Goal: Use online tool/utility: Use online tool/utility

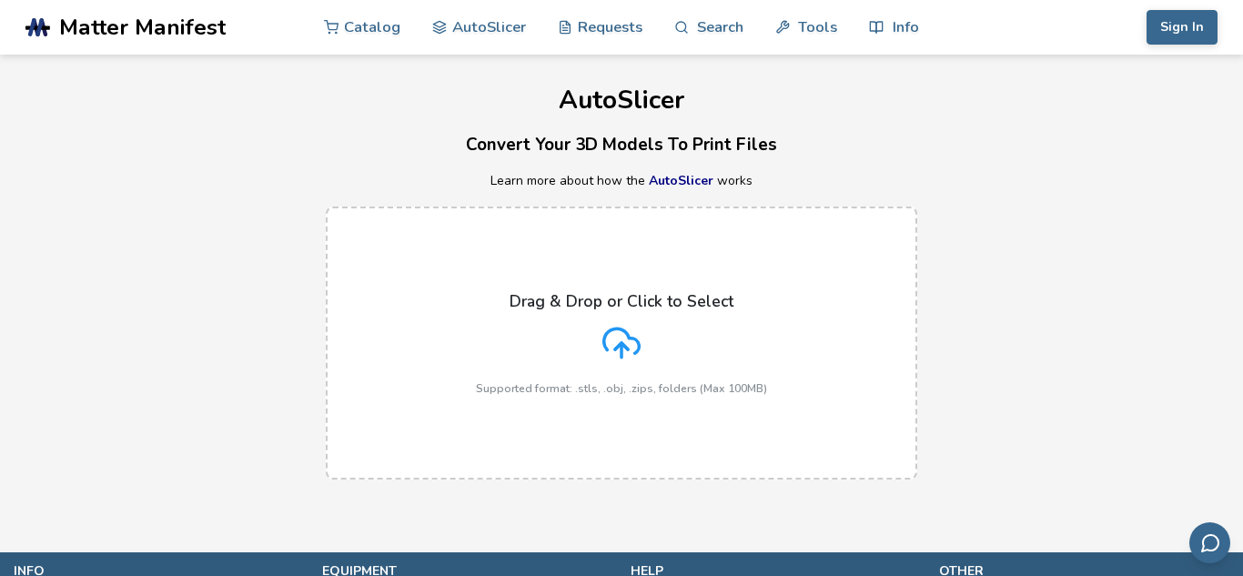
click at [630, 332] on icon at bounding box center [621, 343] width 38 height 38
click at [0, 0] on input "Drag & Drop or Click to Select Supported format: .stls, .obj, .zips, folders (M…" at bounding box center [0, 0] width 0 height 0
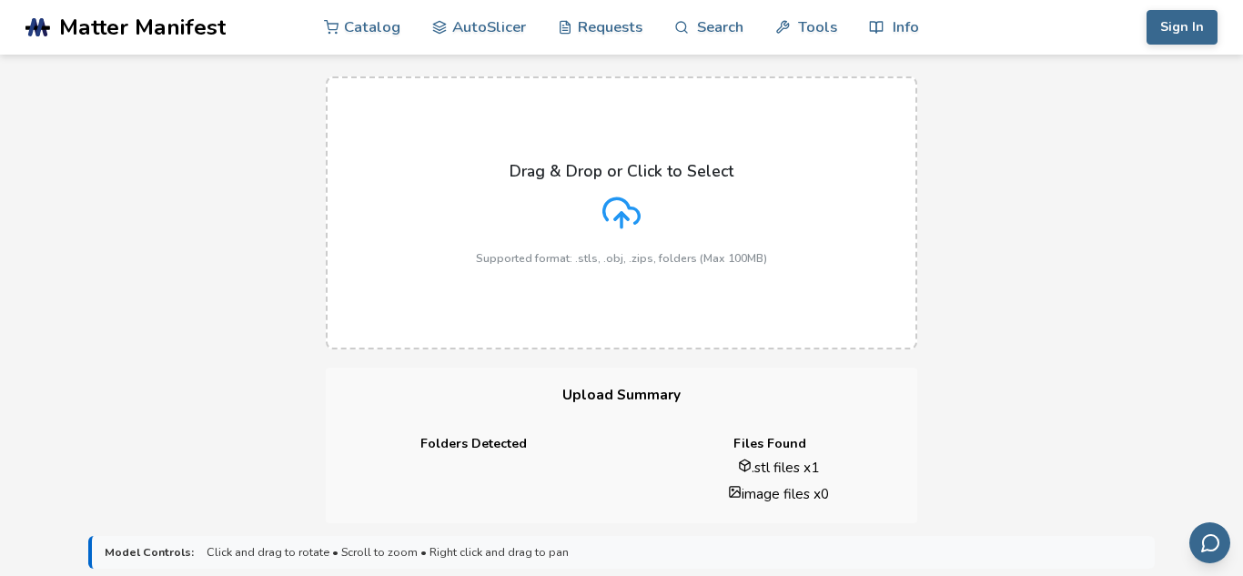
scroll to position [124, 0]
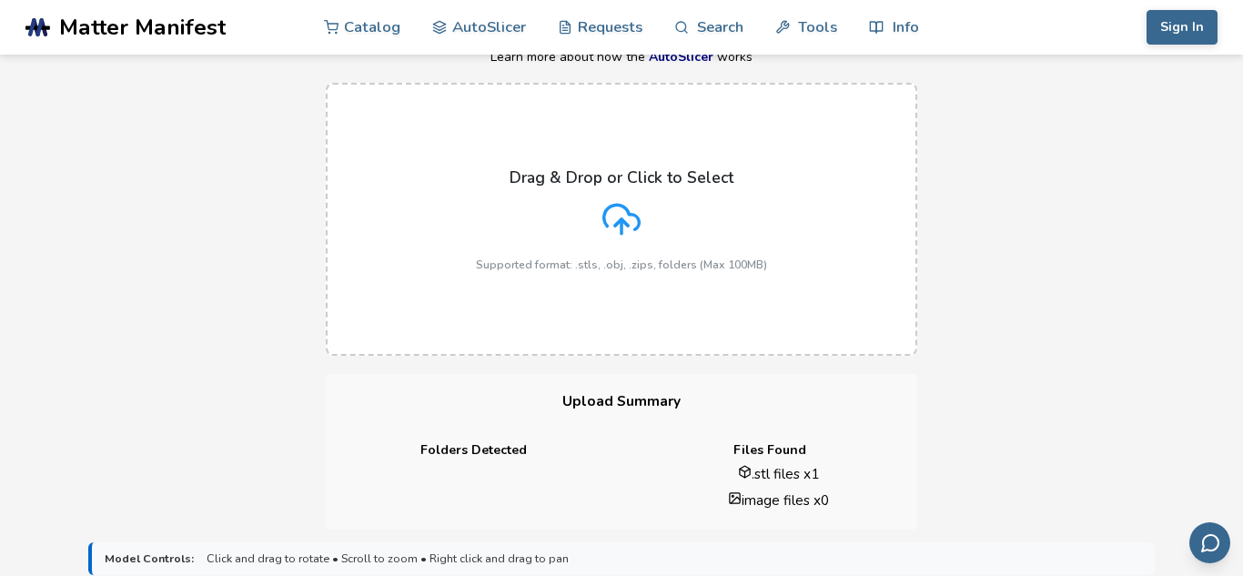
click at [595, 240] on div "Drag & Drop or Click to Select Supported format: .stls, .obj, .zips, folders (M…" at bounding box center [621, 219] width 291 height 103
click at [0, 0] on input "Drag & Drop or Click to Select Supported format: .stls, .obj, .zips, folders (M…" at bounding box center [0, 0] width 0 height 0
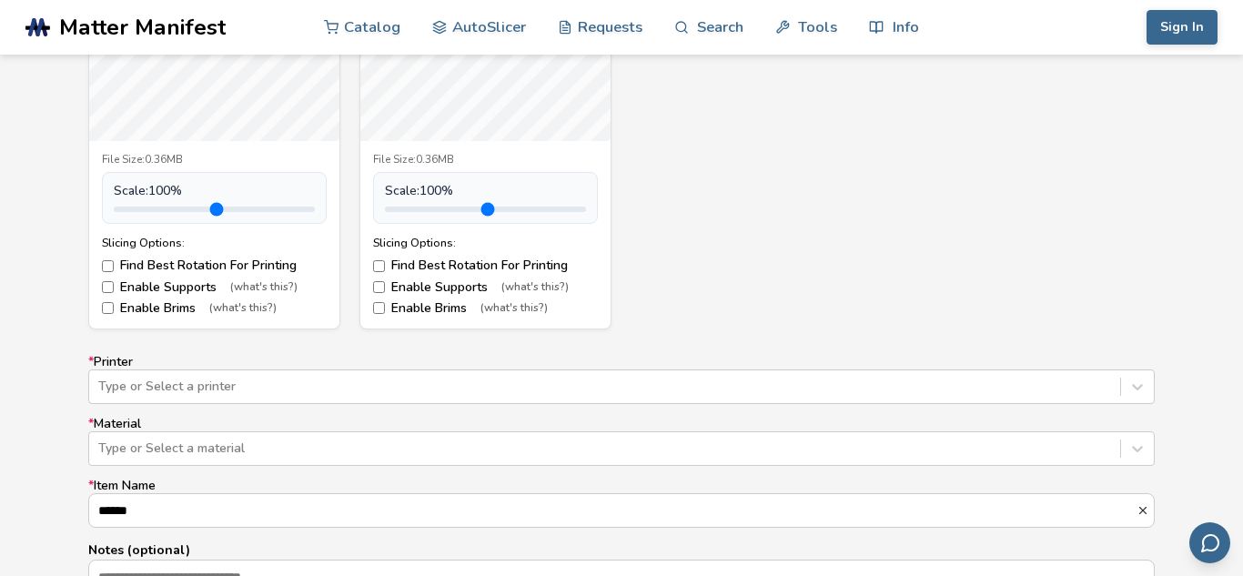
scroll to position [896, 0]
click at [352, 381] on div "Type or Select a printer" at bounding box center [621, 384] width 1067 height 35
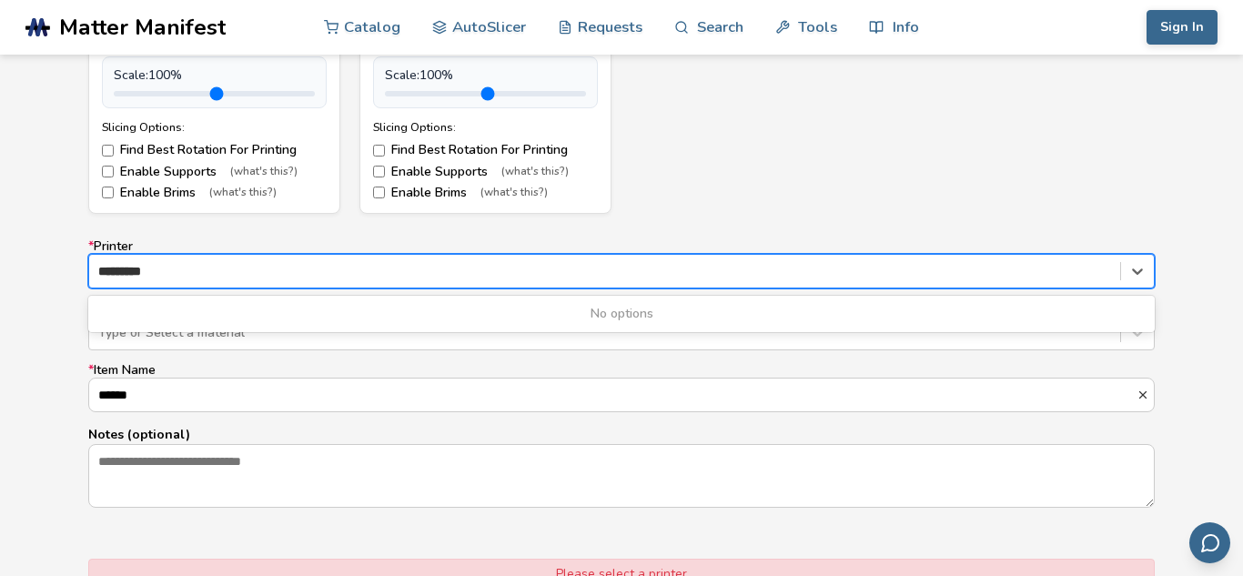
type input "*********"
click at [494, 354] on div "* Printer 0 results available for search term Geeeetech. Use Up and Down to cho…" at bounding box center [621, 373] width 1067 height 269
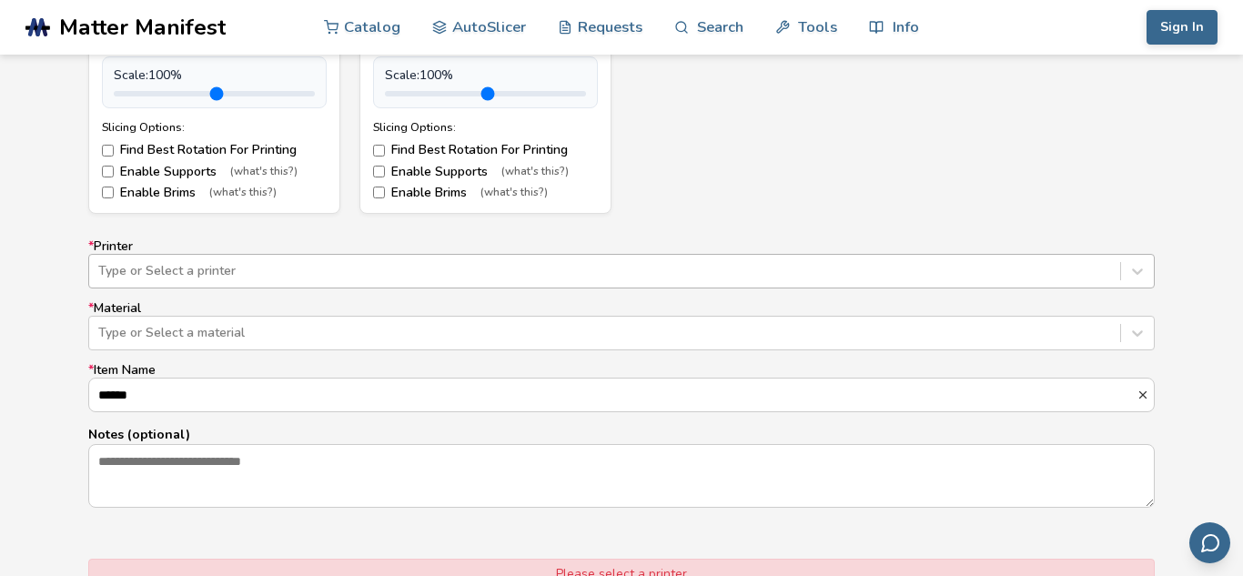
click at [528, 268] on div at bounding box center [604, 271] width 1013 height 18
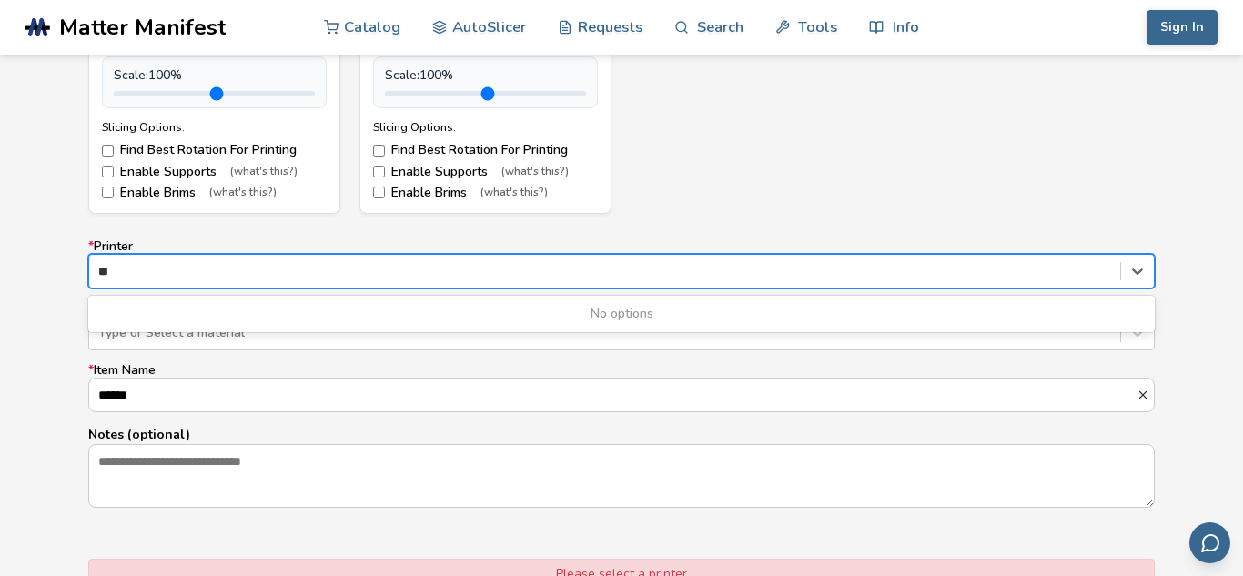
type input "*"
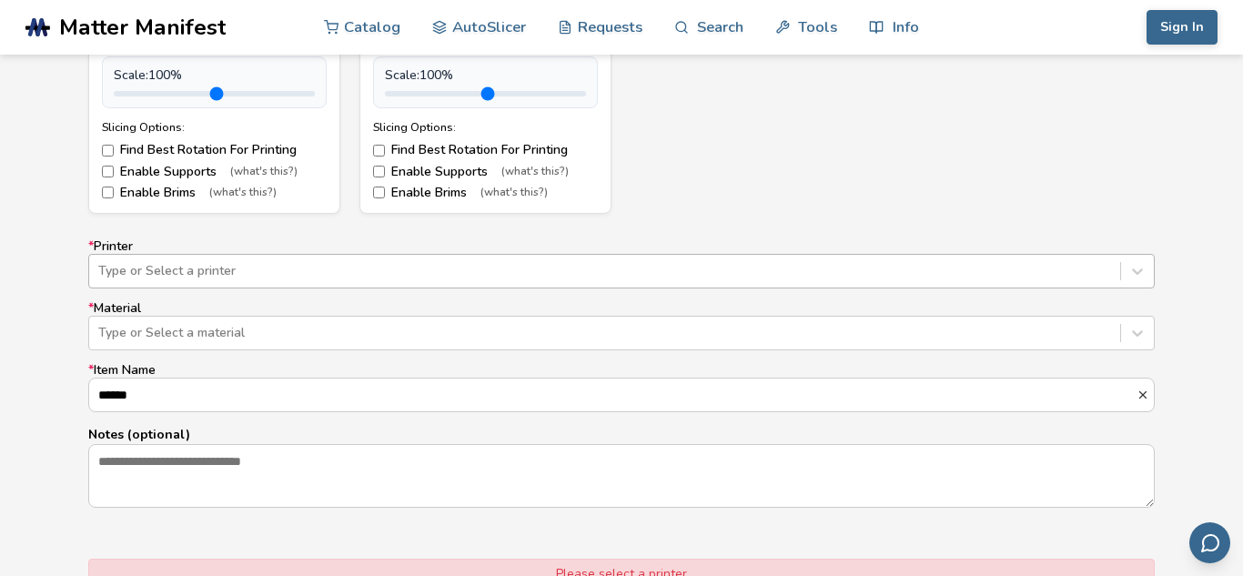
click at [583, 268] on div at bounding box center [604, 271] width 1013 height 18
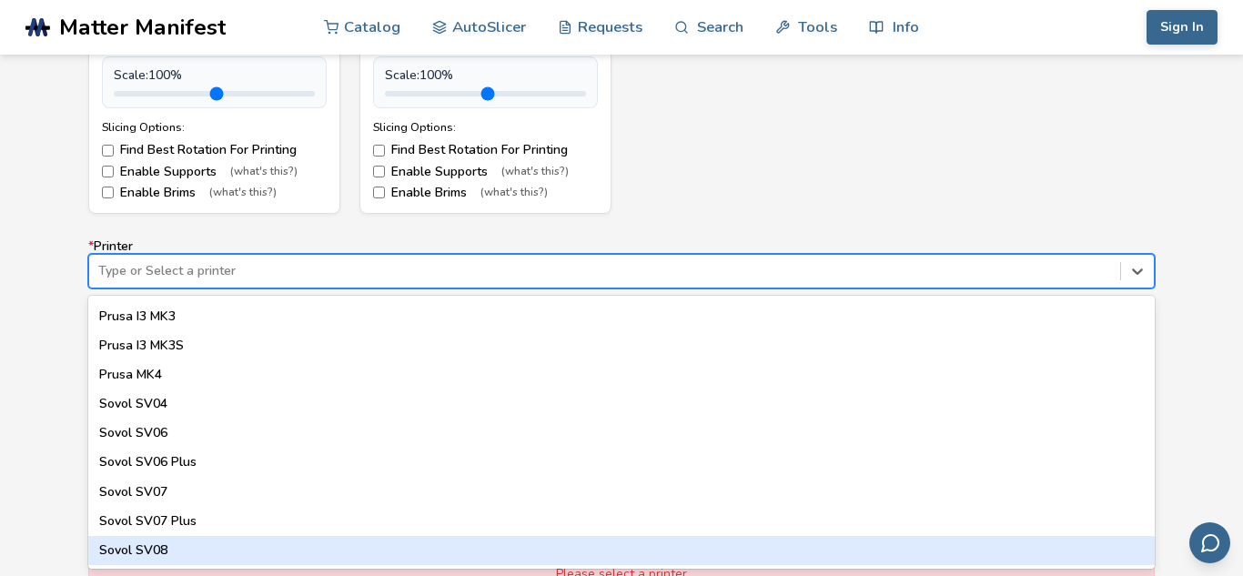
scroll to position [0, 0]
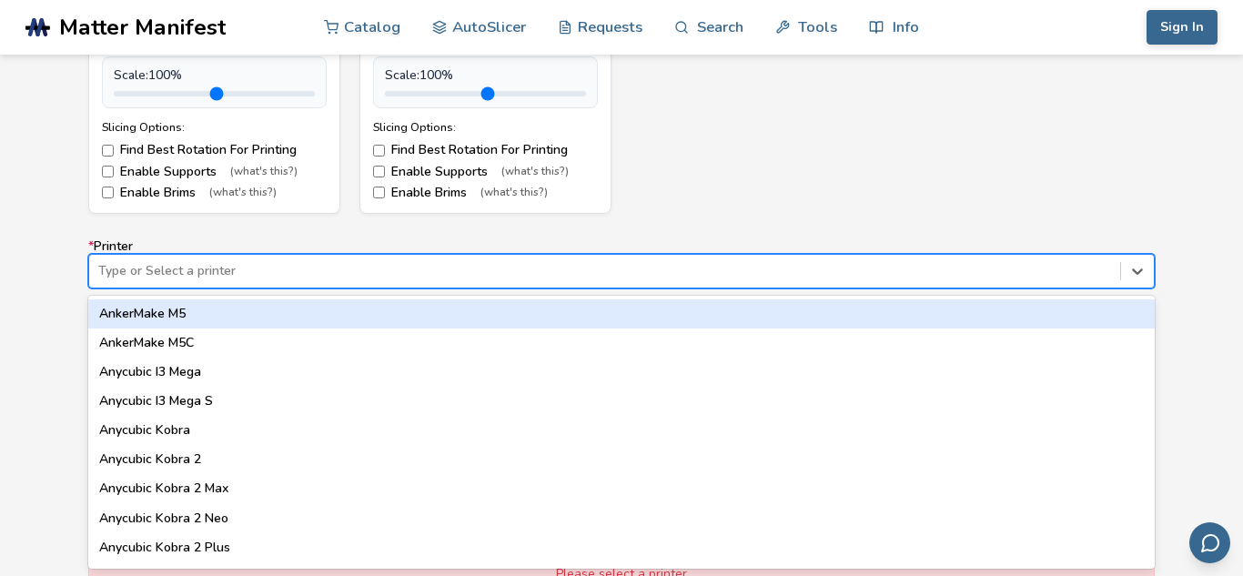
click at [365, 318] on div "AnkerMake M5" at bounding box center [621, 313] width 1067 height 29
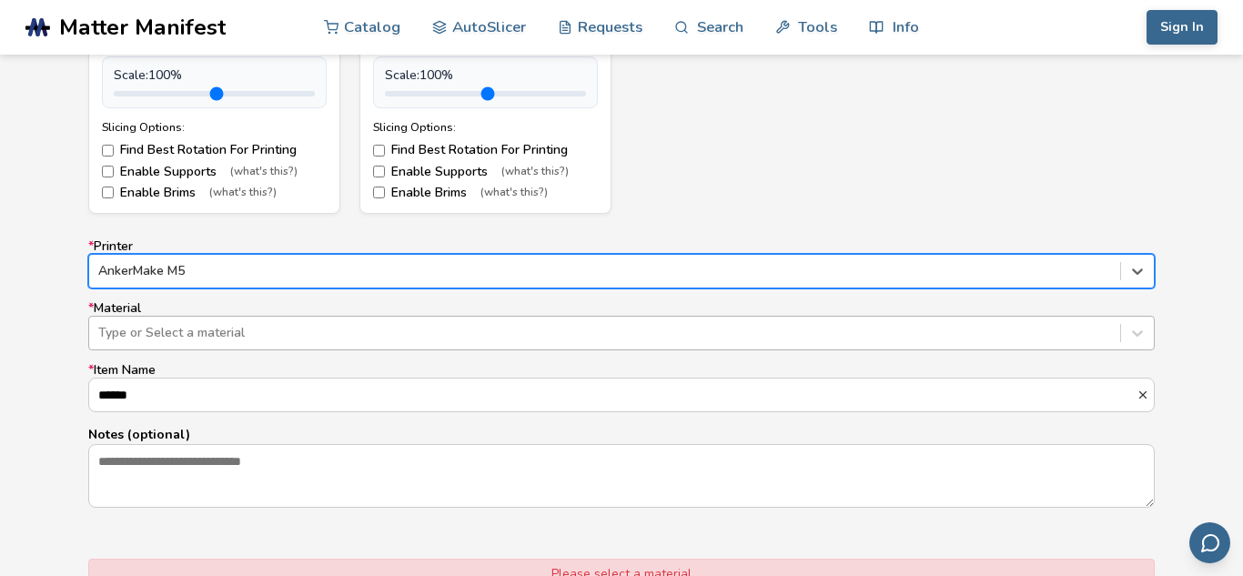
click at [358, 329] on div at bounding box center [604, 333] width 1013 height 18
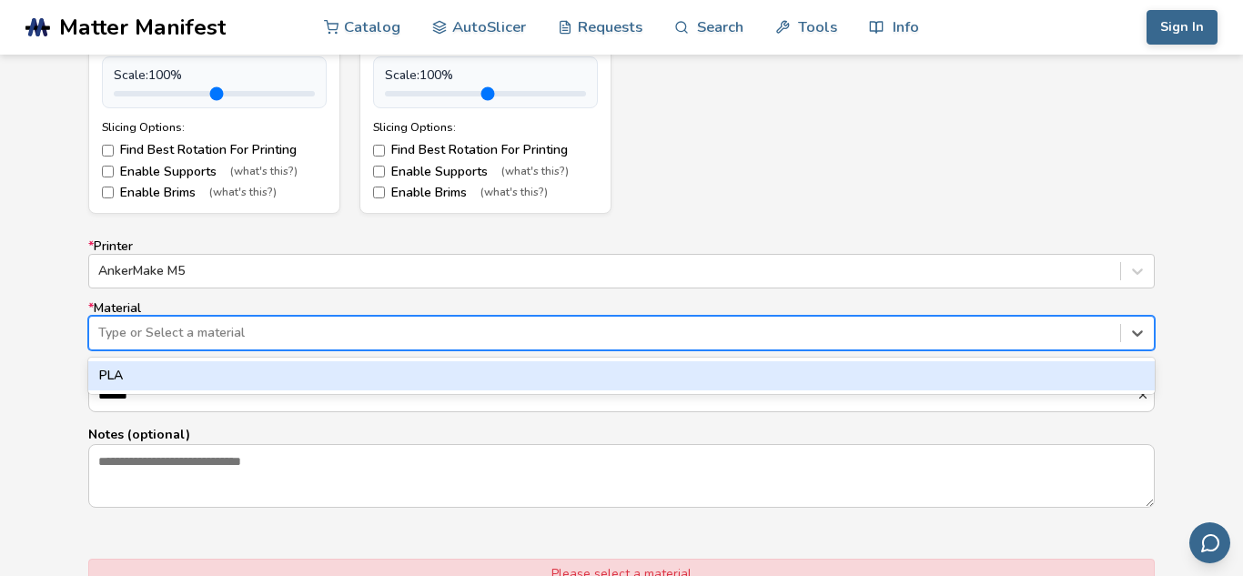
click at [342, 375] on div "PLA" at bounding box center [621, 375] width 1067 height 29
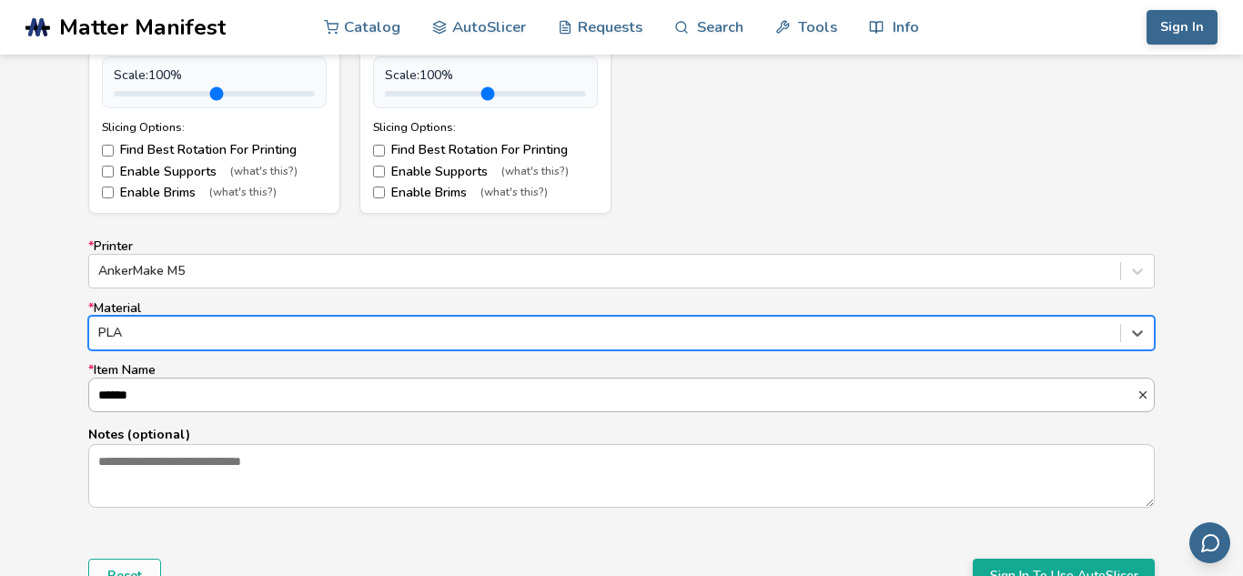
click at [312, 395] on input "******" at bounding box center [612, 395] width 1047 height 33
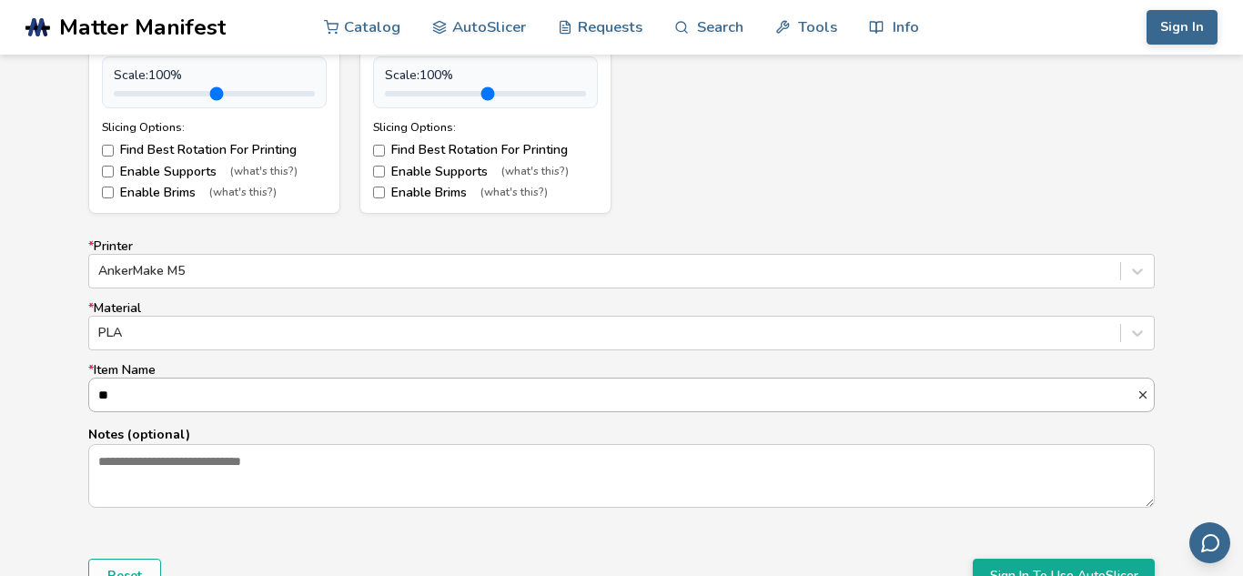
type input "*"
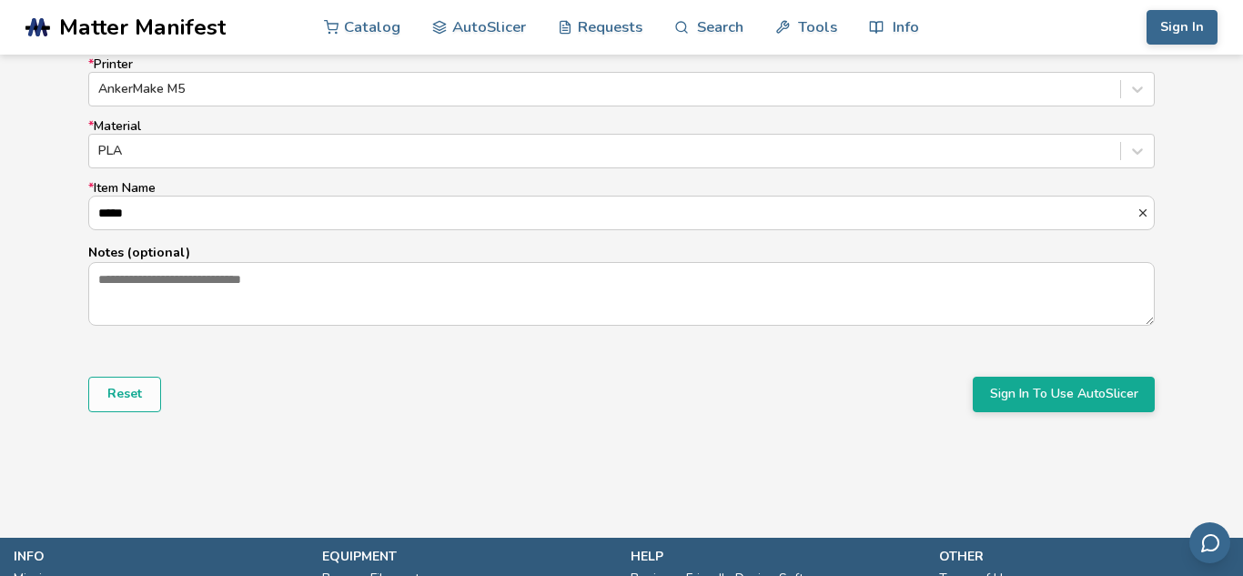
scroll to position [1197, 0]
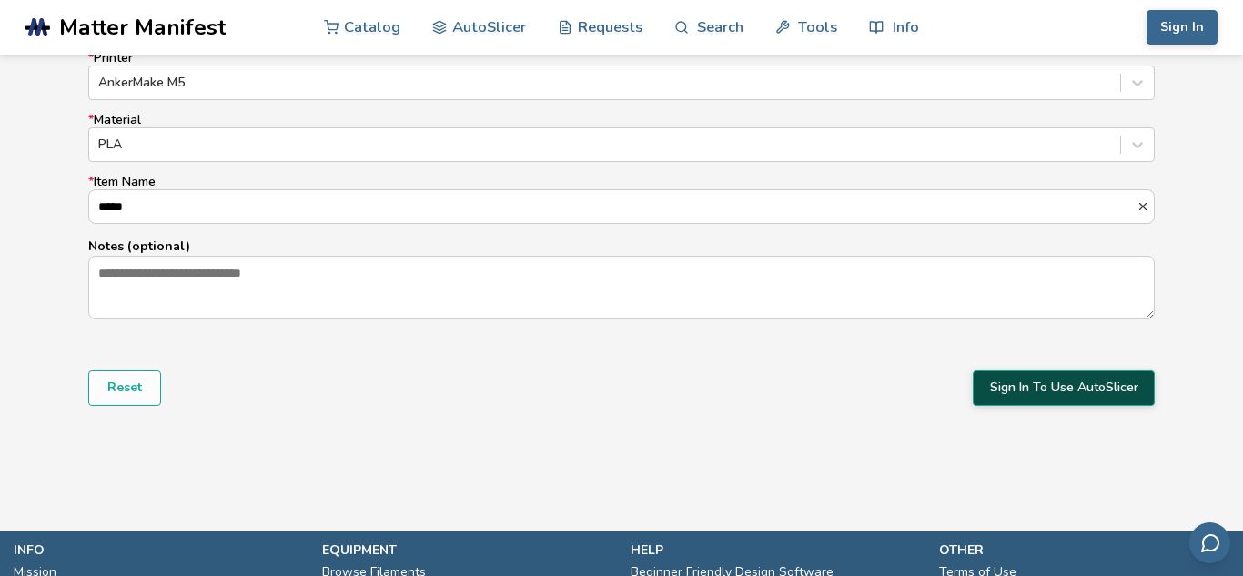
type input "*****"
click at [1092, 397] on button "Sign In To Use AutoSlicer" at bounding box center [1064, 387] width 182 height 35
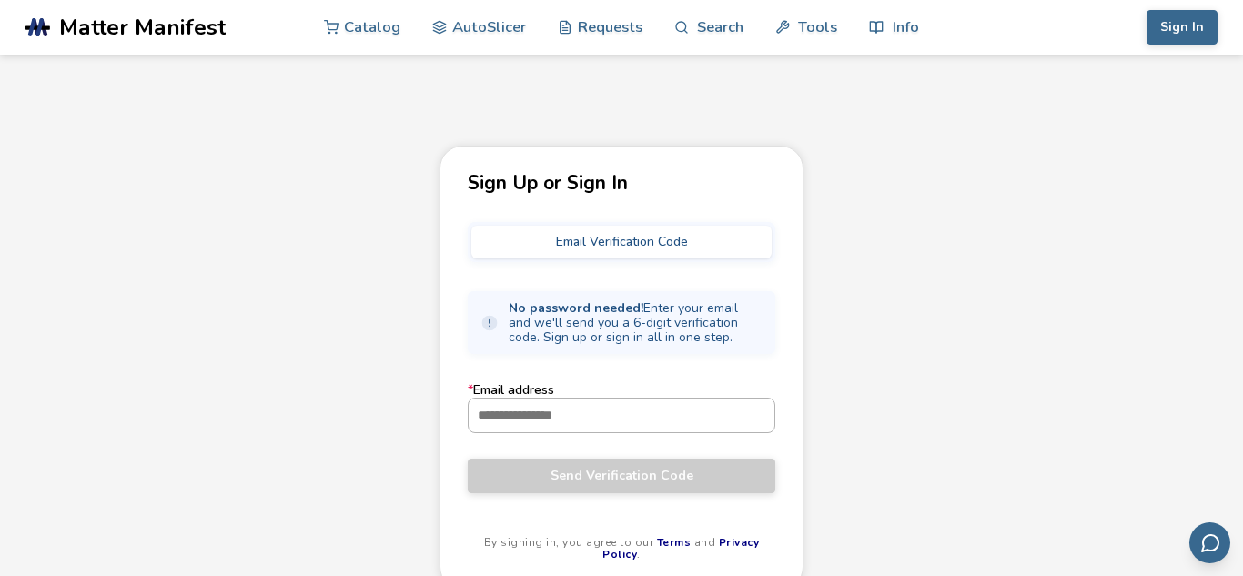
click at [640, 420] on input "* Email address" at bounding box center [622, 415] width 306 height 33
type input "**********"
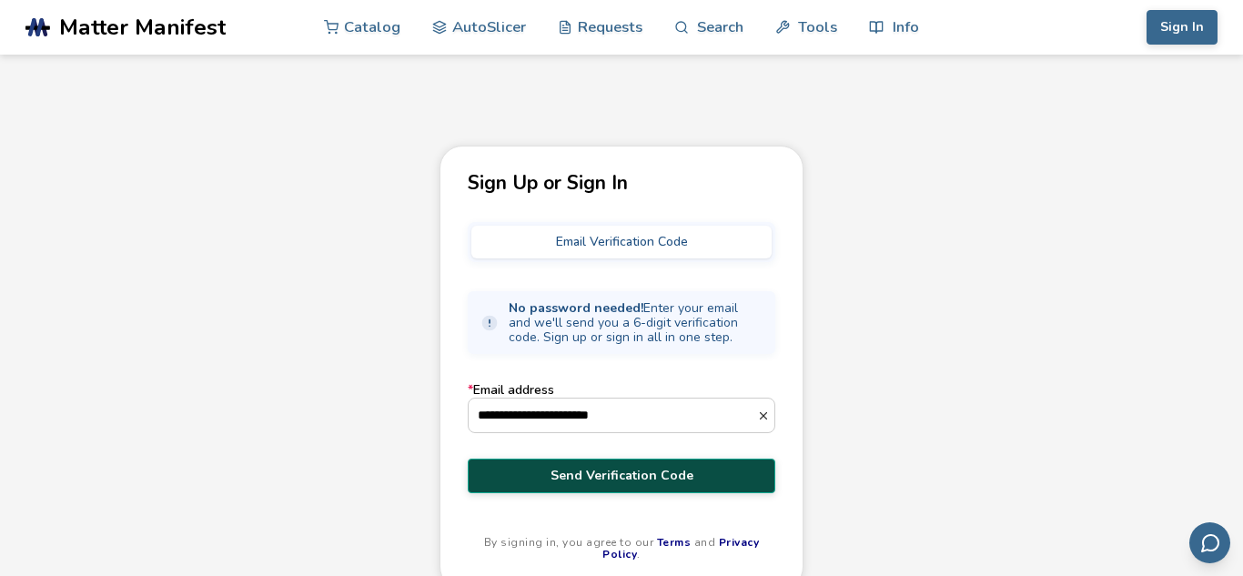
click at [676, 476] on span "Send Verification Code" at bounding box center [621, 476] width 280 height 15
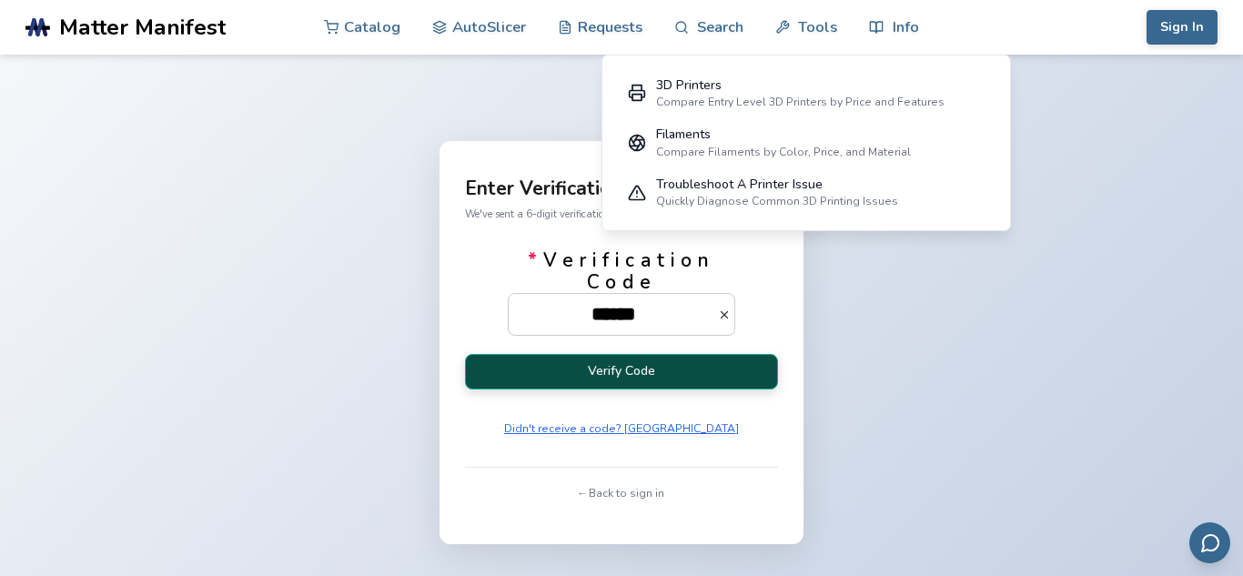
type input "******"
click at [687, 368] on button "Verify Code" at bounding box center [621, 371] width 313 height 35
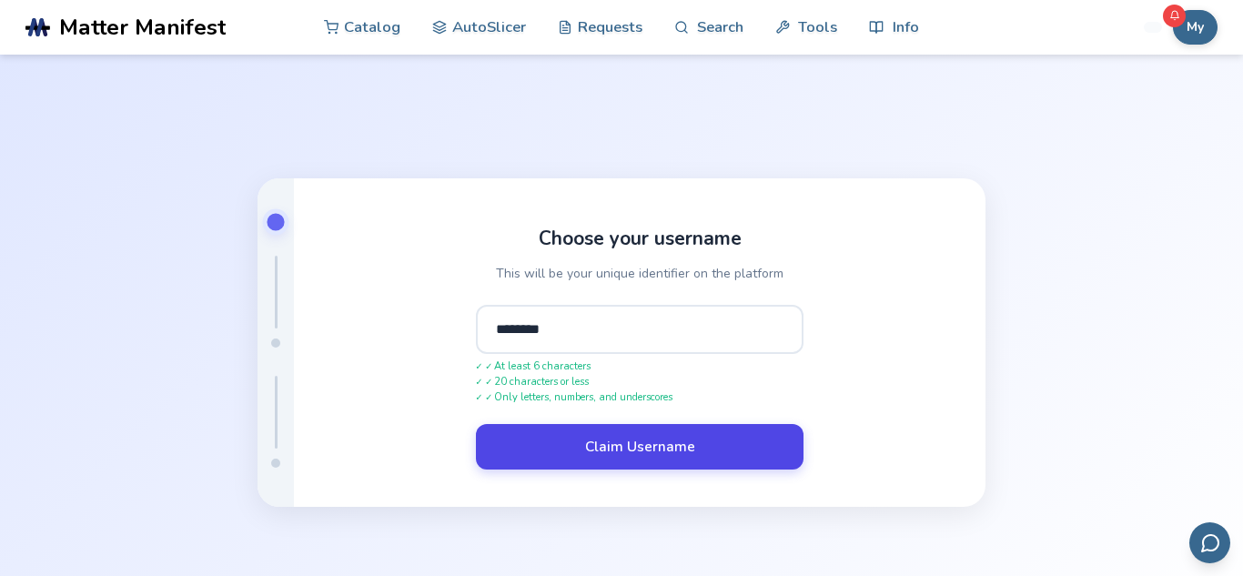
type input "********"
click at [626, 455] on button "Claim Username" at bounding box center [640, 447] width 328 height 46
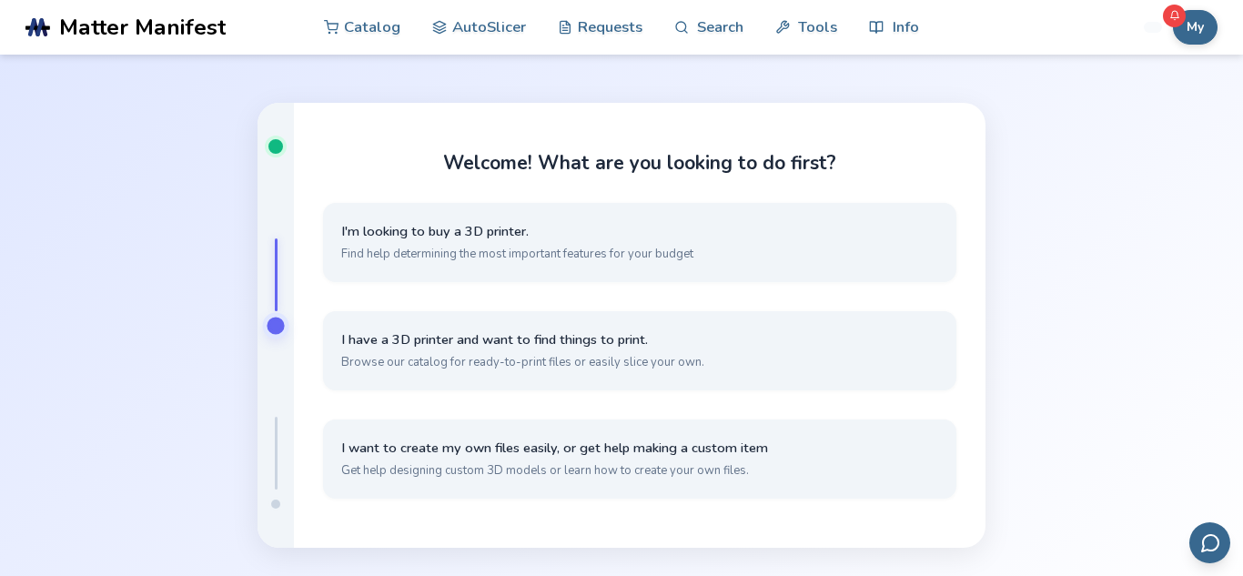
scroll to position [13, 0]
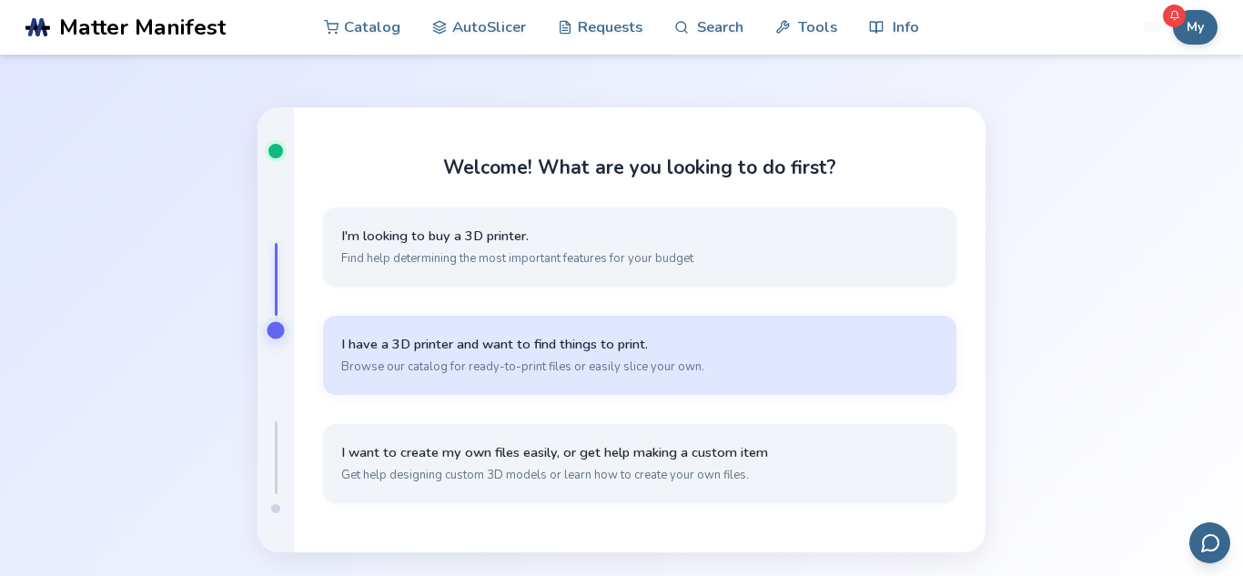
click at [676, 368] on span "Browse our catalog for ready-to-print files or easily slice your own." at bounding box center [639, 367] width 597 height 16
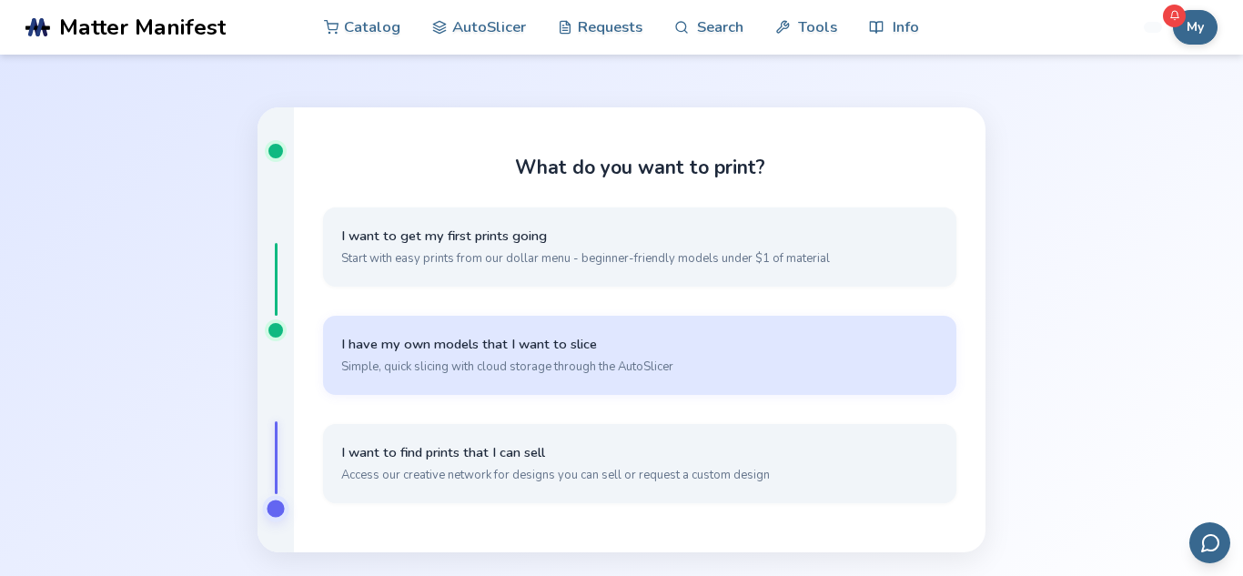
click at [676, 368] on span "Simple, quick slicing with cloud storage through the AutoSlicer" at bounding box center [639, 367] width 597 height 16
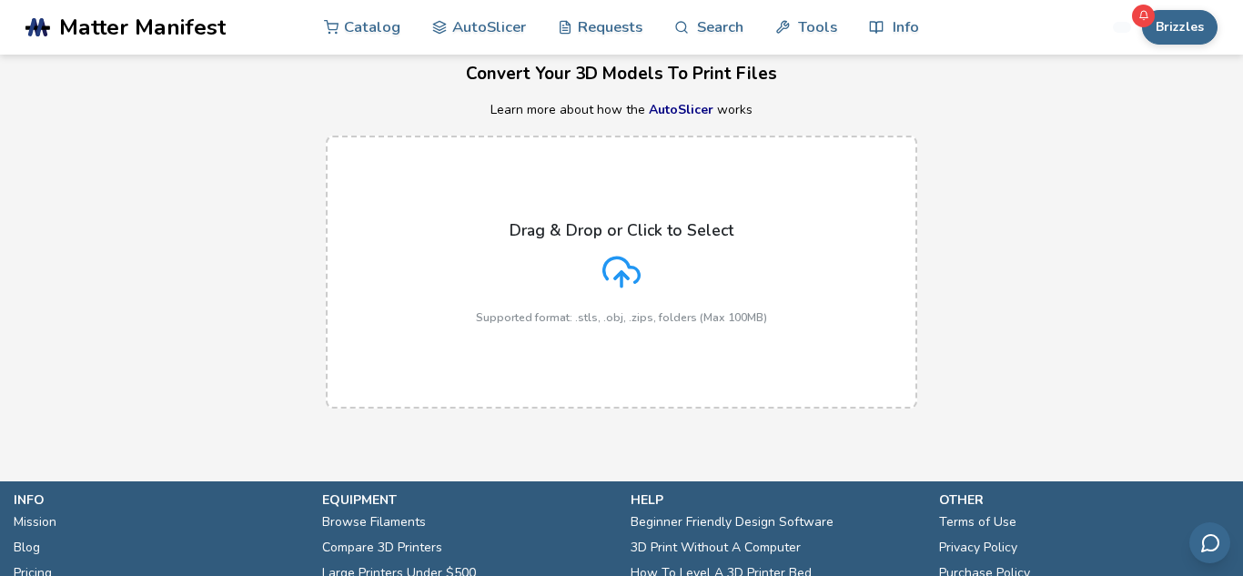
scroll to position [70, 0]
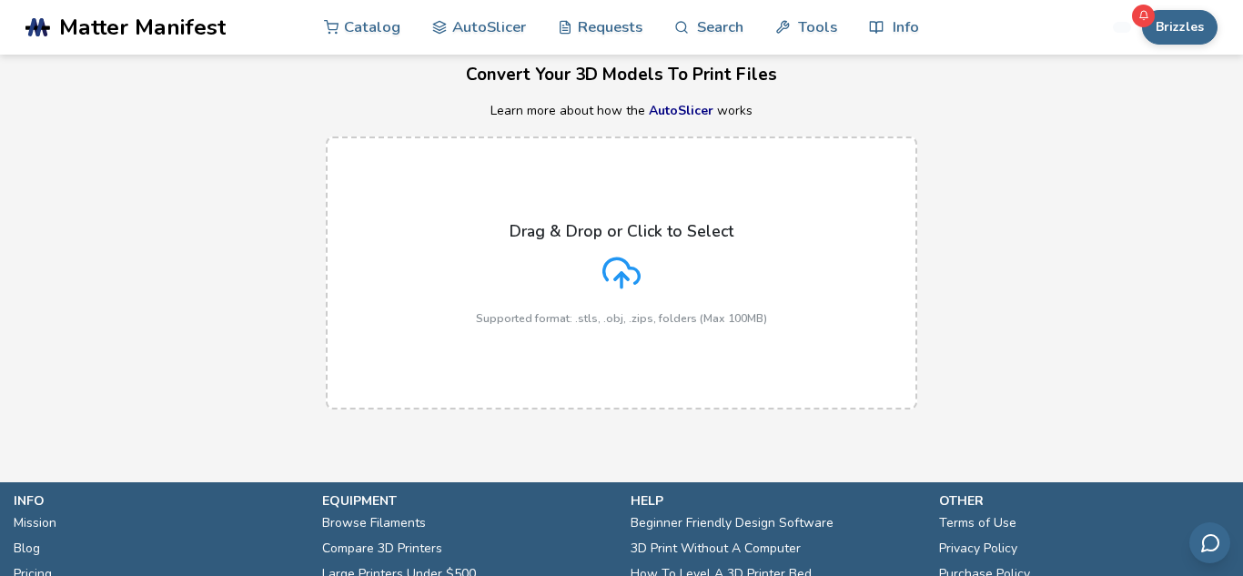
click at [623, 257] on icon at bounding box center [621, 273] width 38 height 38
click at [0, 0] on input "Drag & Drop or Click to Select Supported format: .stls, .obj, .zips, folders (M…" at bounding box center [0, 0] width 0 height 0
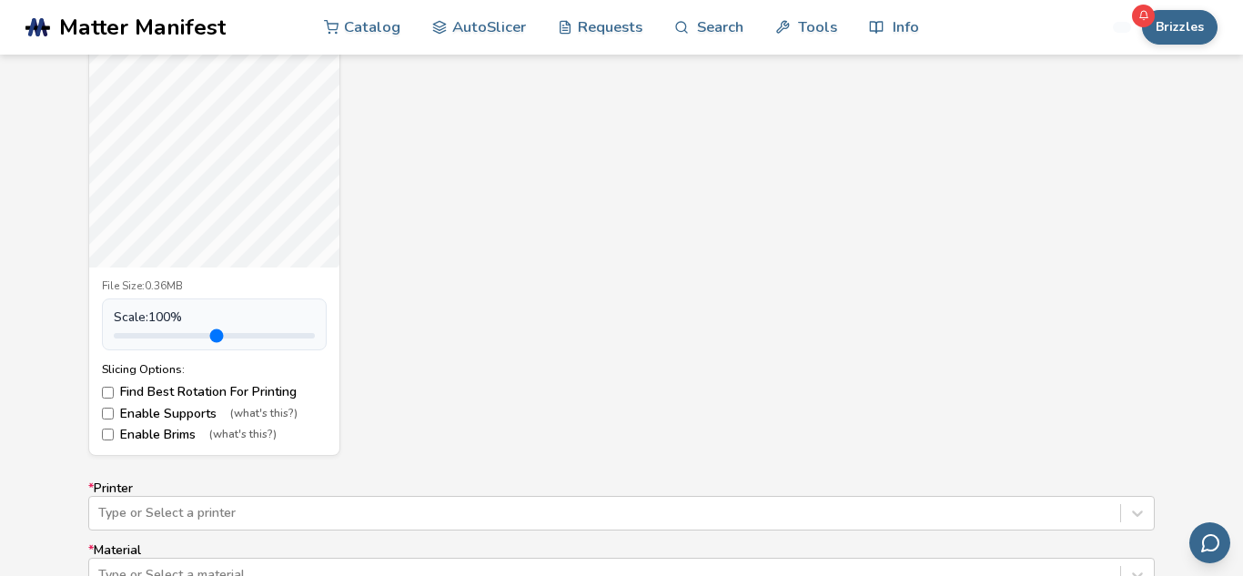
scroll to position [770, 0]
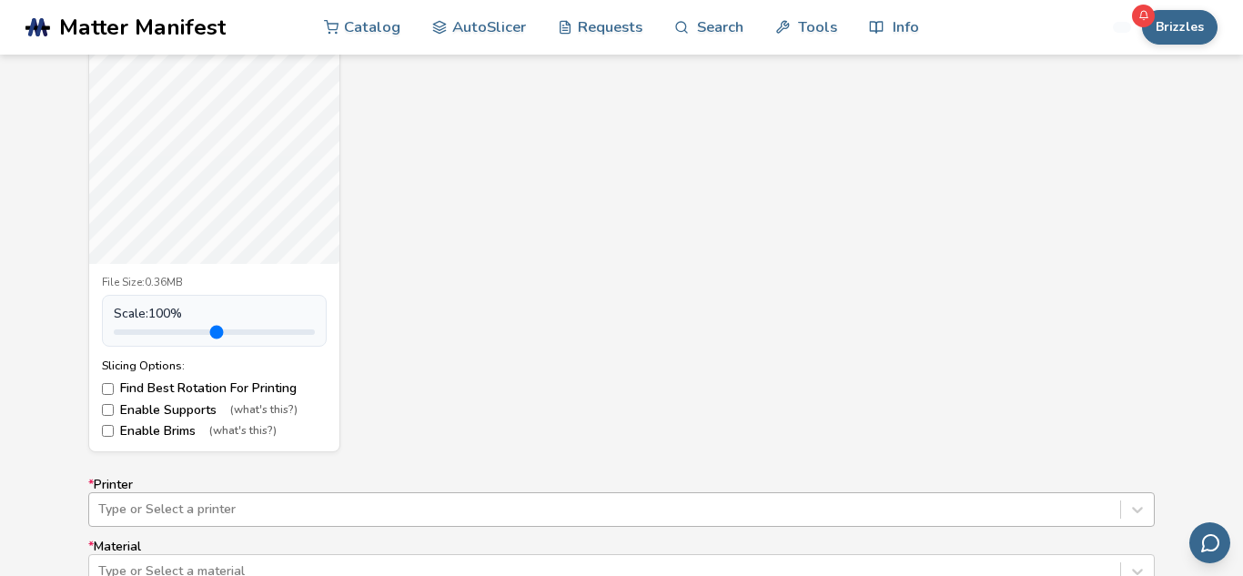
click at [656, 494] on div "Type or Select a printer" at bounding box center [621, 509] width 1067 height 35
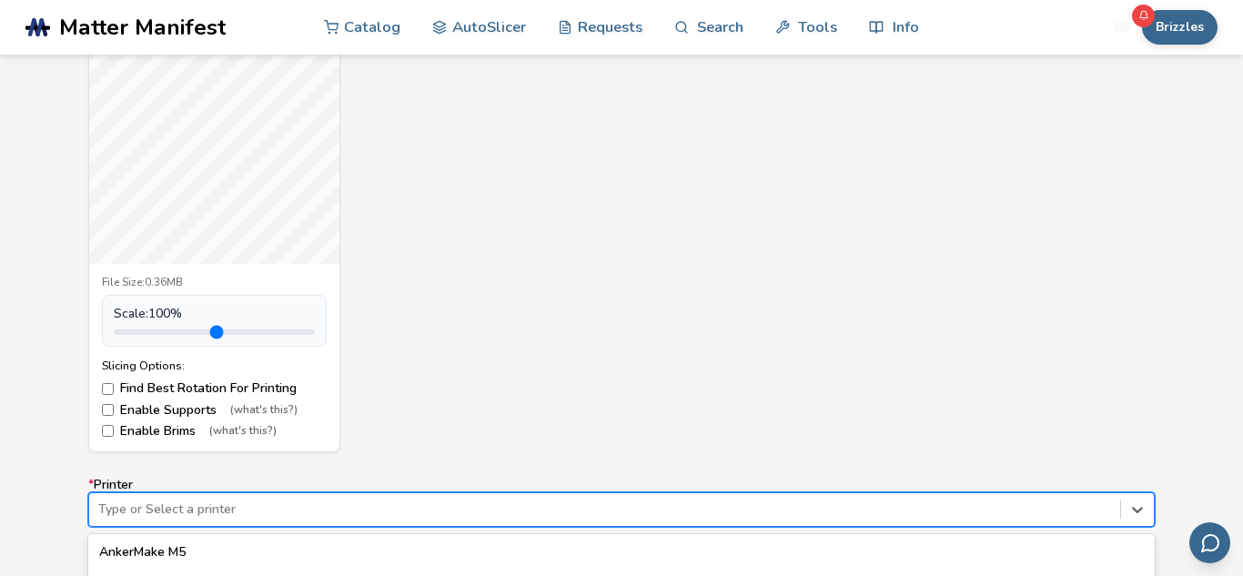
scroll to position [1008, 0]
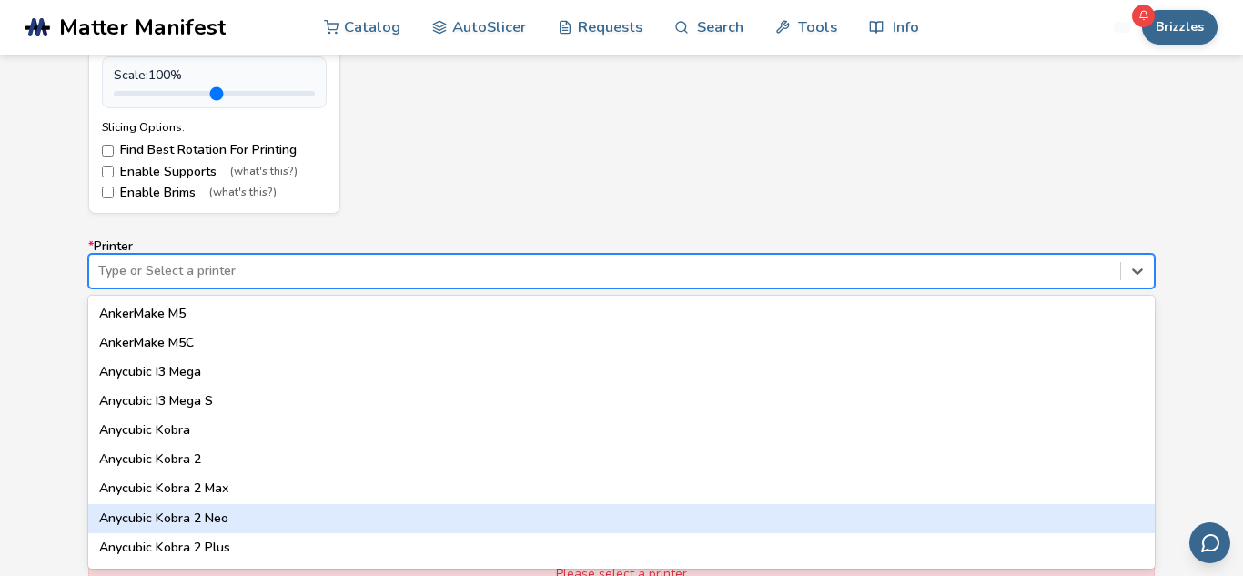
click at [485, 511] on div "Anycubic Kobra 2 Neo" at bounding box center [621, 518] width 1067 height 29
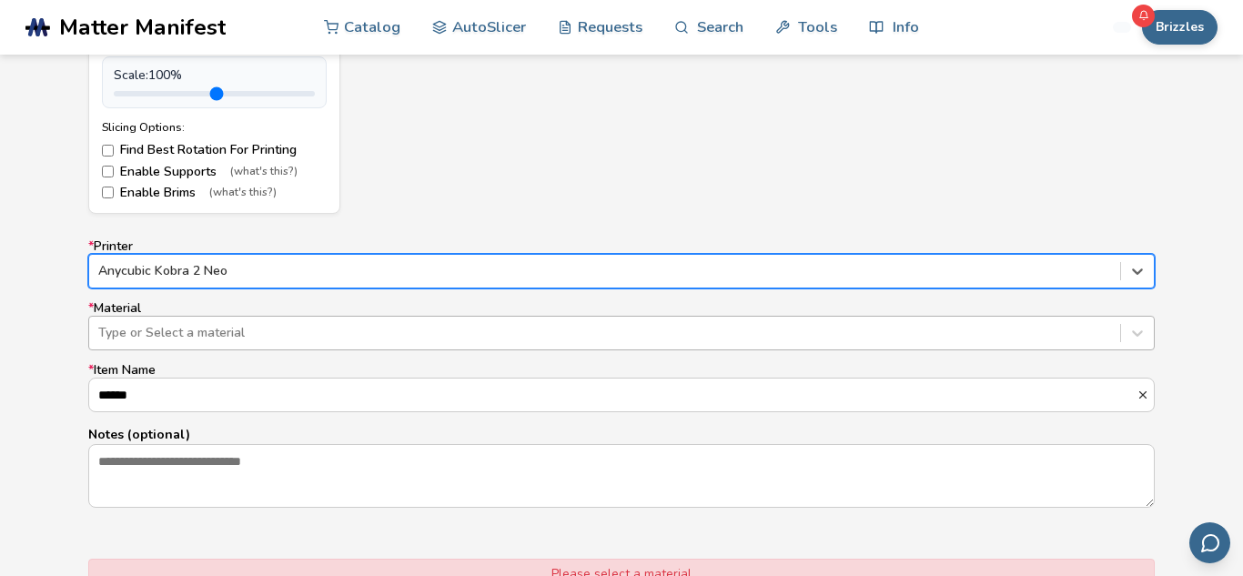
click at [487, 339] on div at bounding box center [604, 333] width 1013 height 18
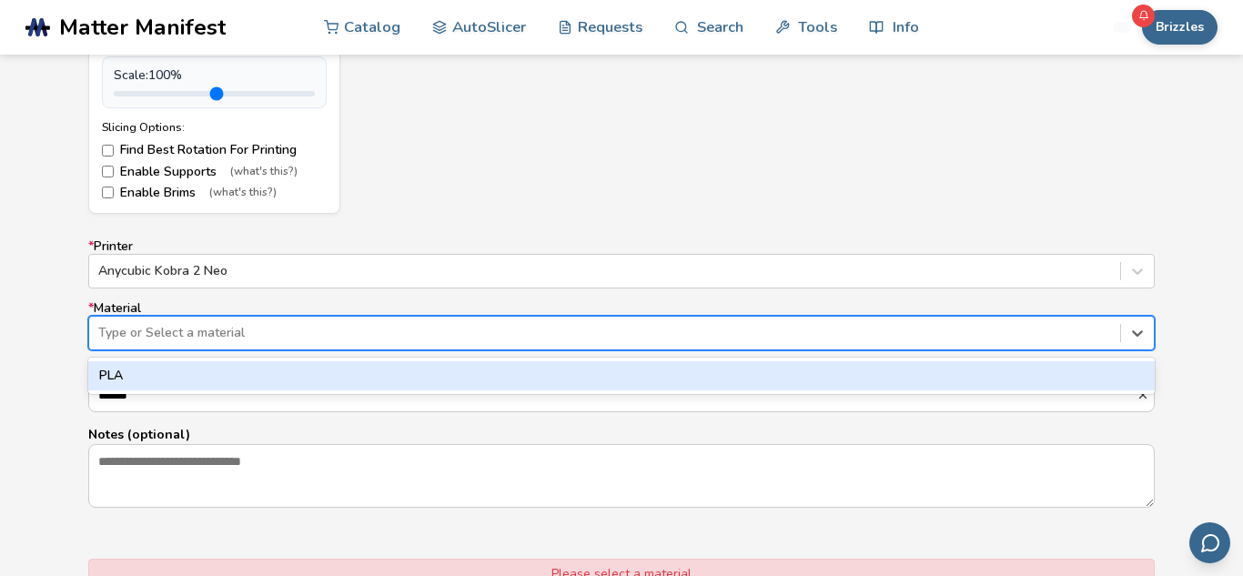
click at [471, 364] on div "PLA" at bounding box center [621, 375] width 1067 height 29
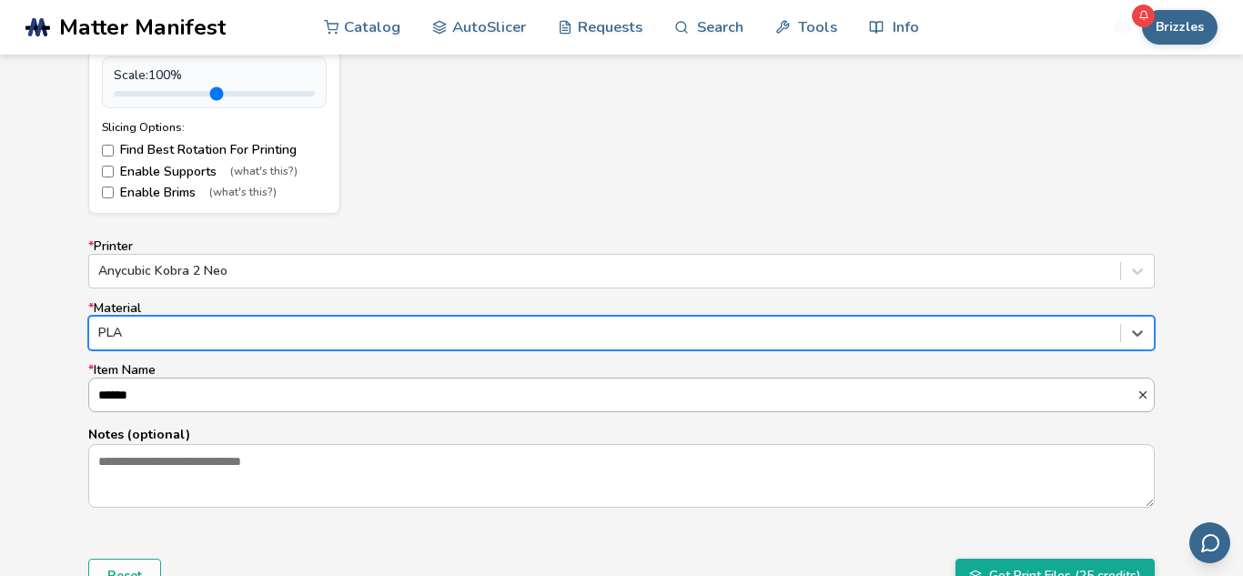
click at [444, 399] on input "******" at bounding box center [612, 395] width 1047 height 33
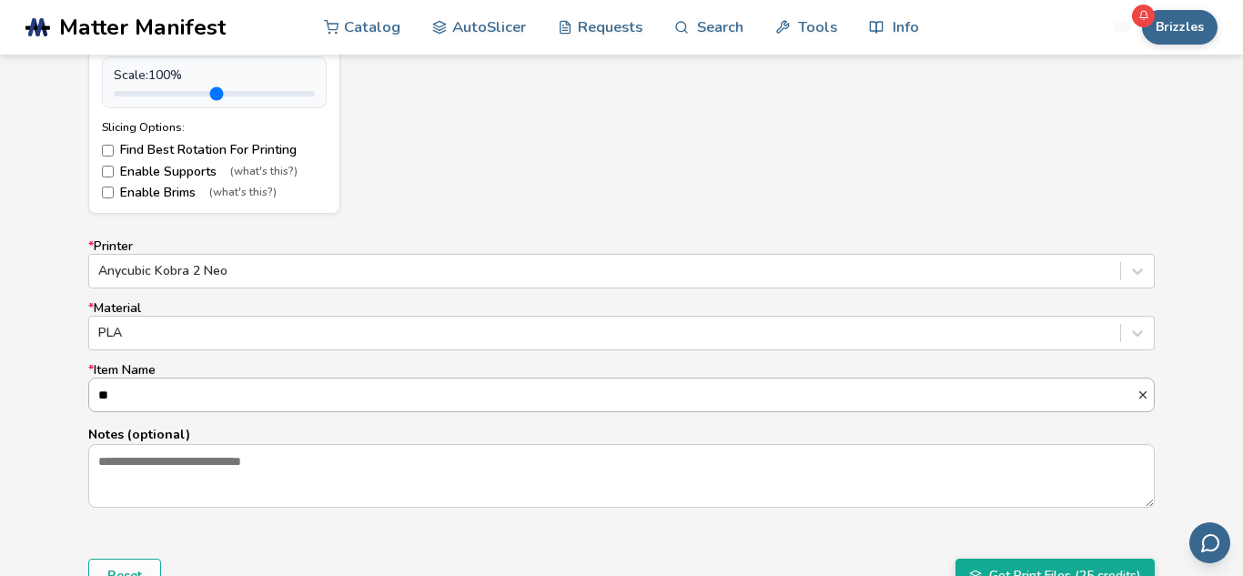
type input "*"
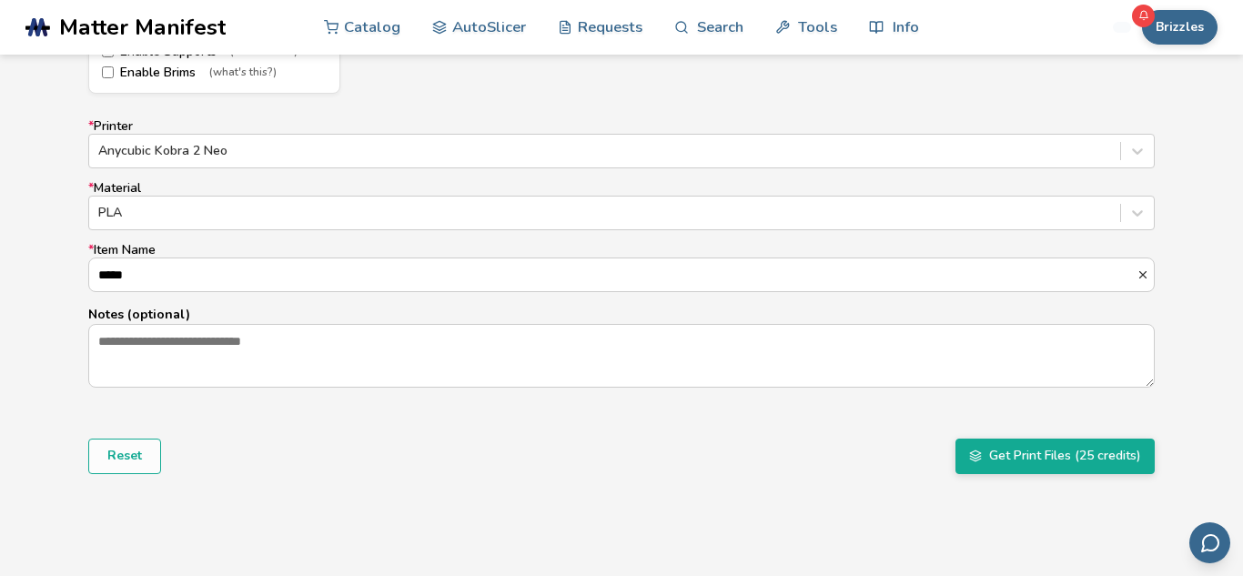
scroll to position [1135, 0]
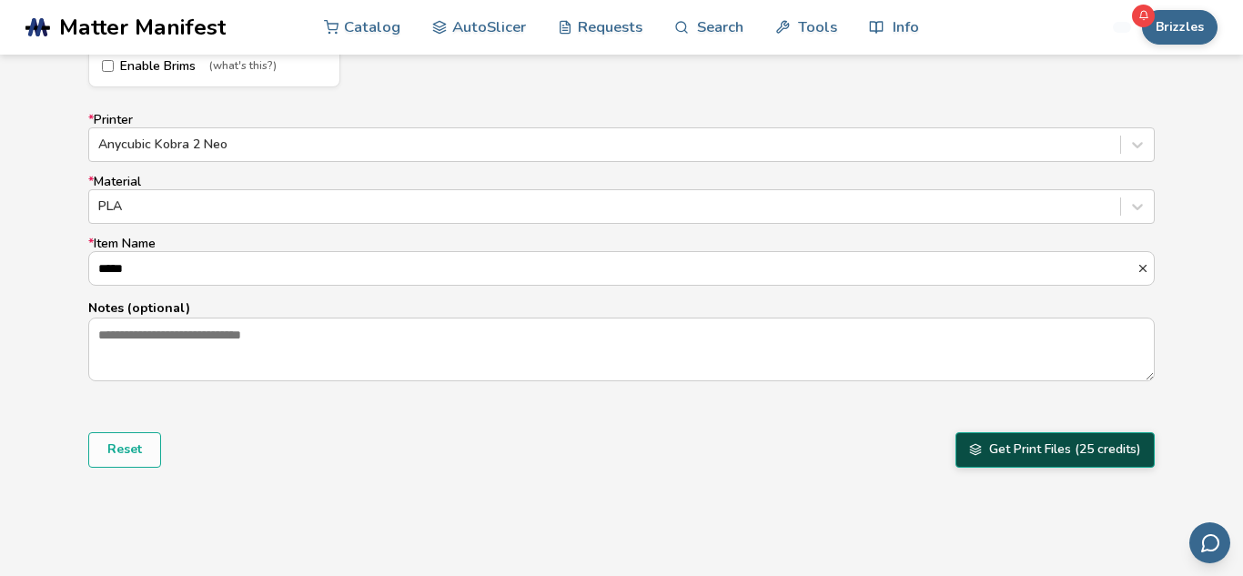
type input "*****"
click at [1078, 449] on button "Get Print Files (25 credits)" at bounding box center [1055, 449] width 199 height 35
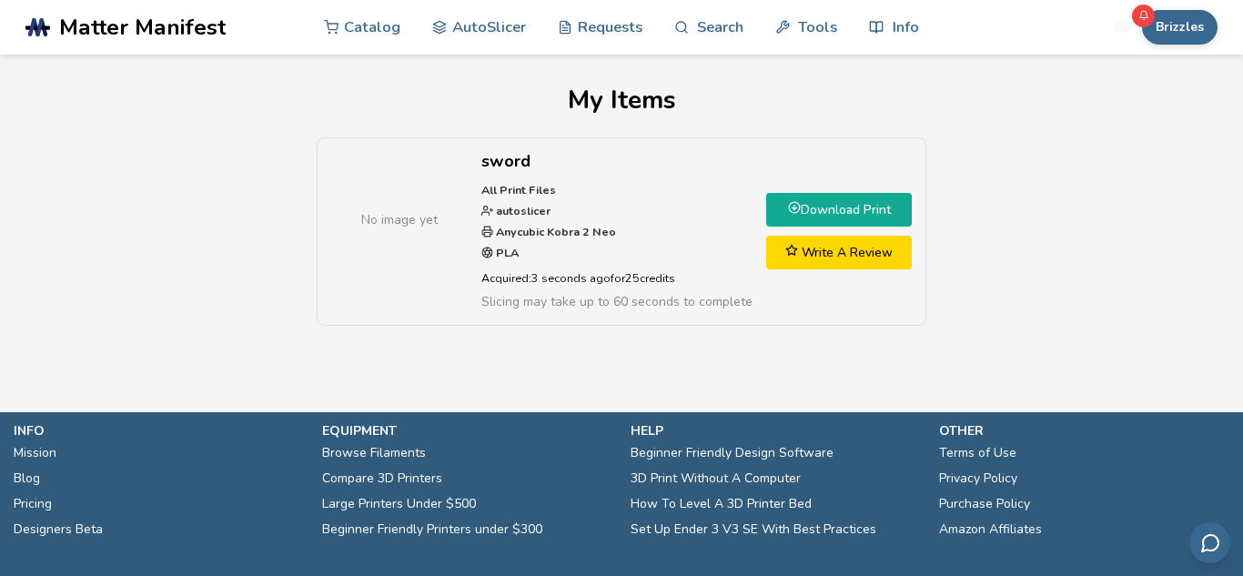
click at [880, 213] on link "Download Print" at bounding box center [839, 210] width 146 height 34
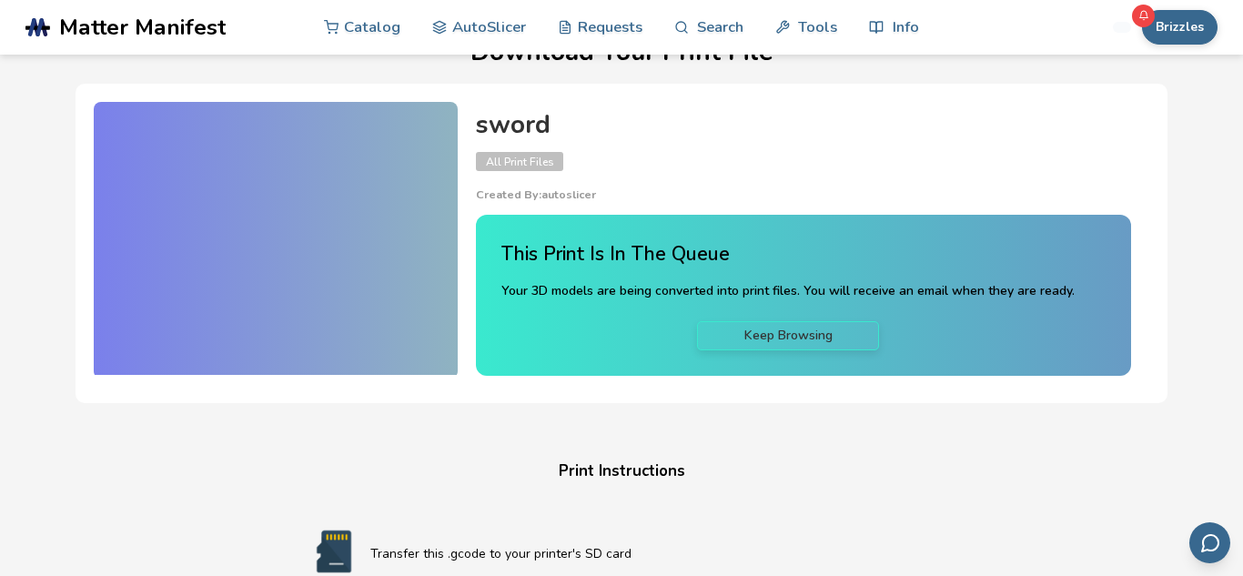
scroll to position [43, 0]
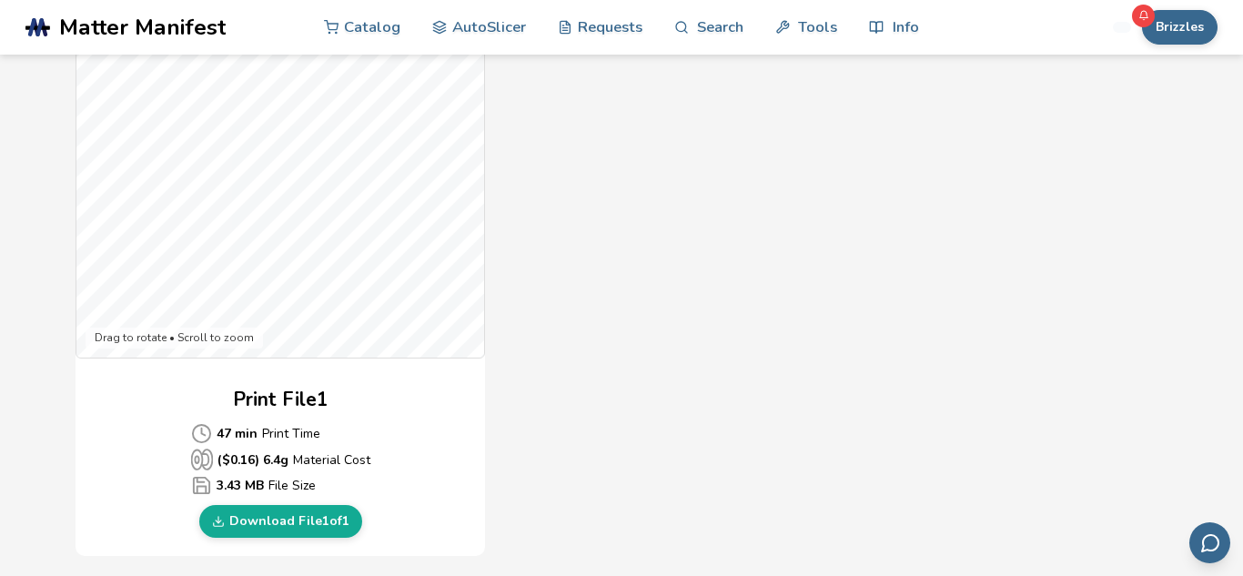
scroll to position [576, 0]
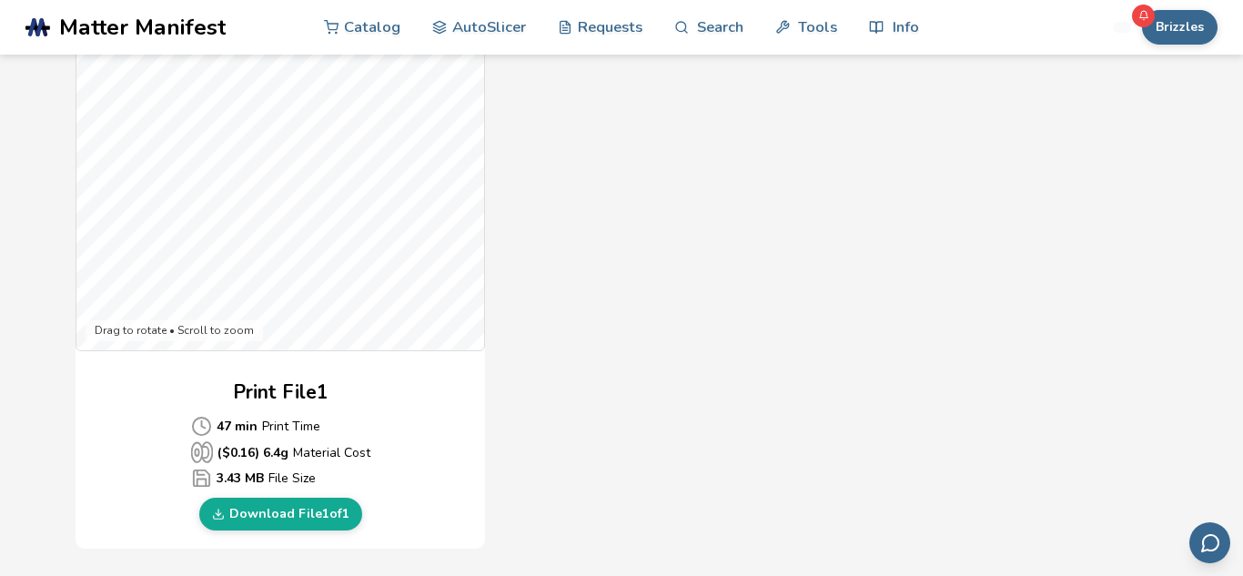
drag, startPoint x: 1237, startPoint y: 206, endPoint x: 1241, endPoint y: 254, distance: 48.4
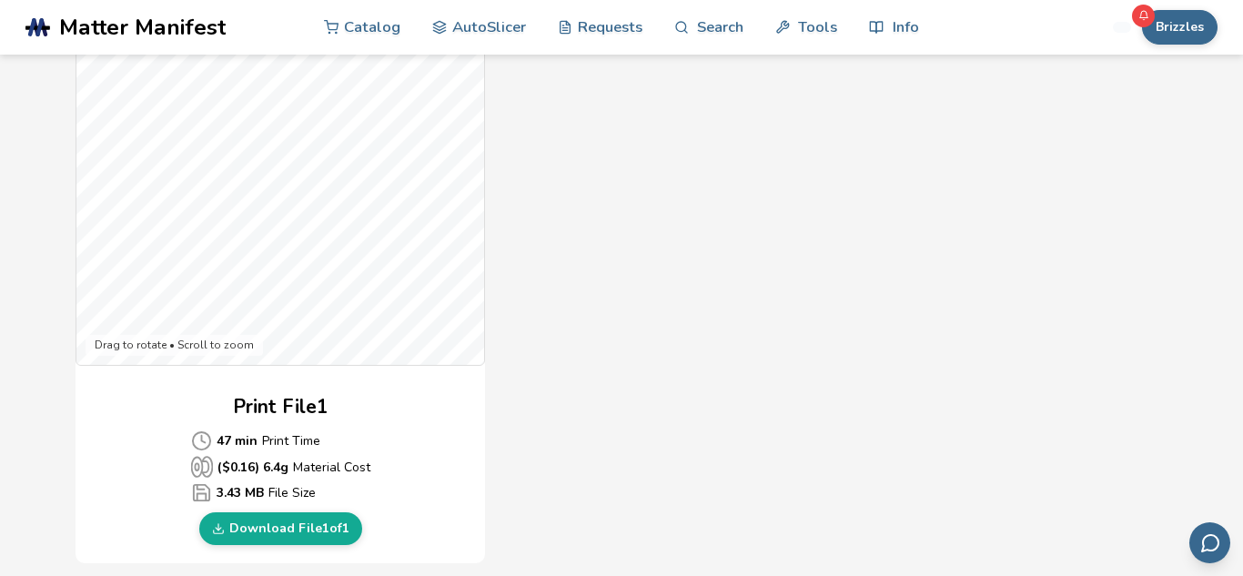
scroll to position [558, 0]
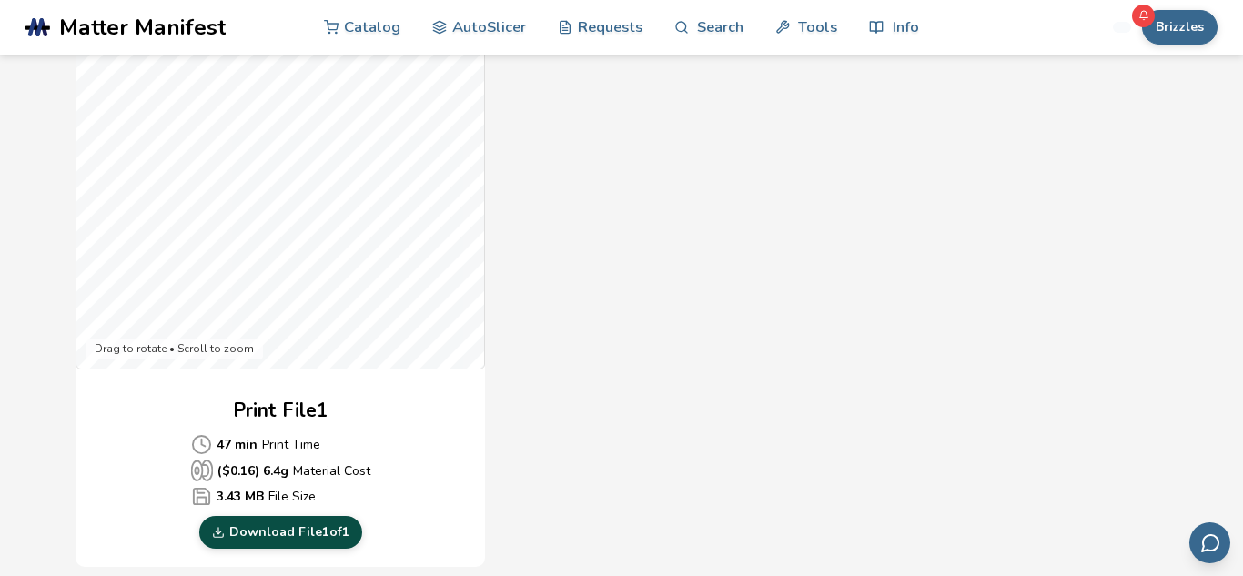
click at [349, 536] on link "Download File 1 of 1" at bounding box center [280, 532] width 163 height 33
click at [271, 526] on link "Download File 1 of 1" at bounding box center [280, 532] width 163 height 33
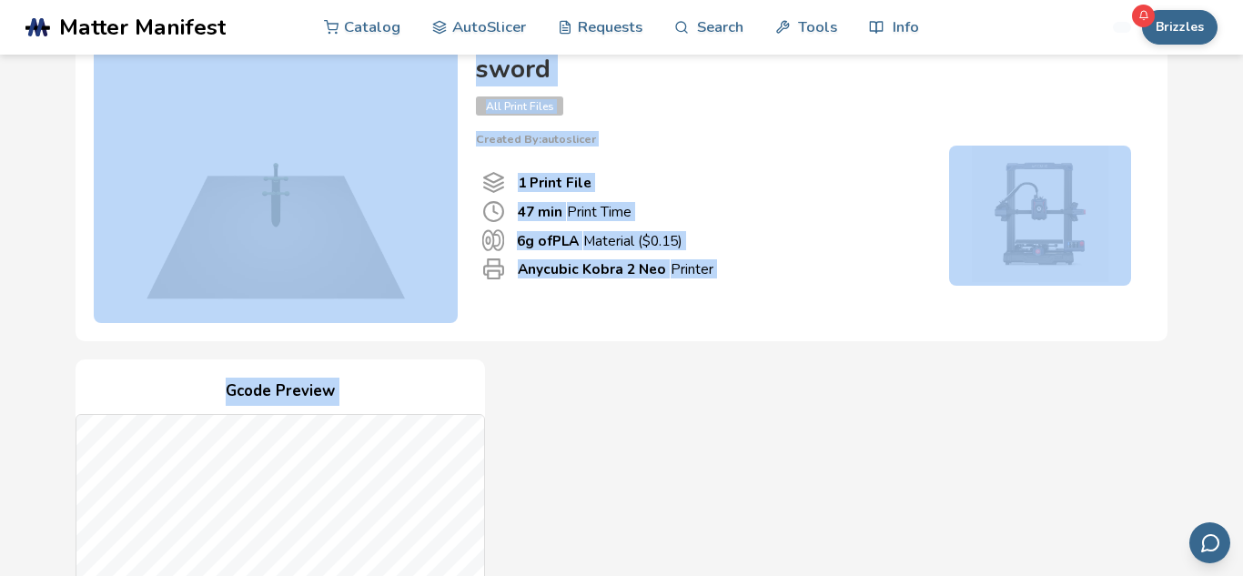
scroll to position [0, 0]
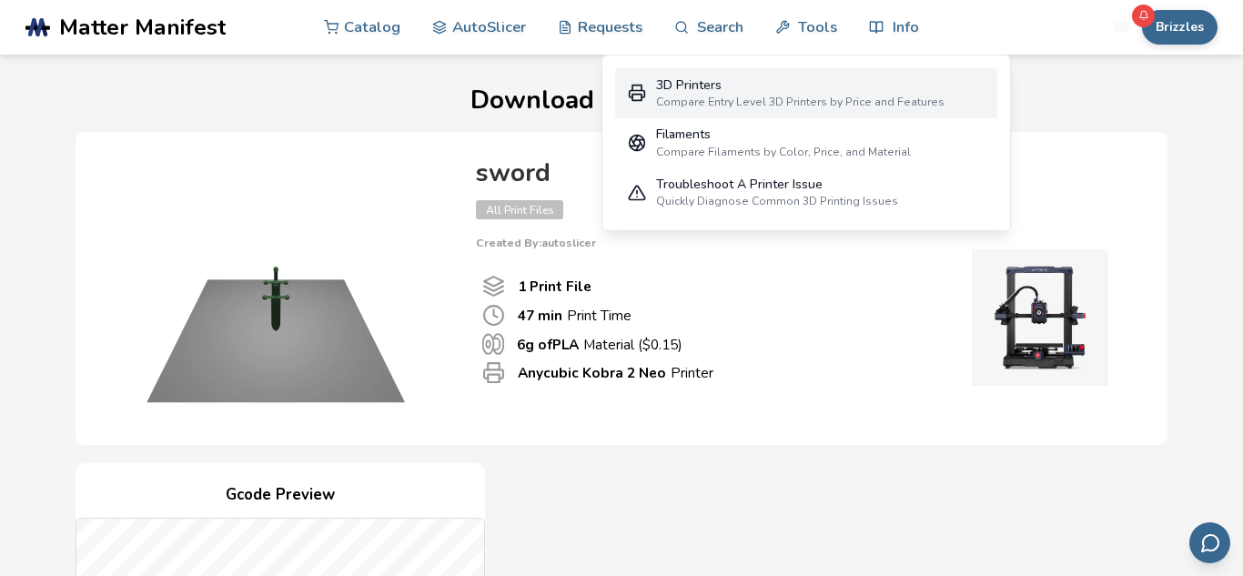
click at [752, 92] on div "3D Printers" at bounding box center [800, 85] width 288 height 15
